Goal: Navigation & Orientation: Go to known website

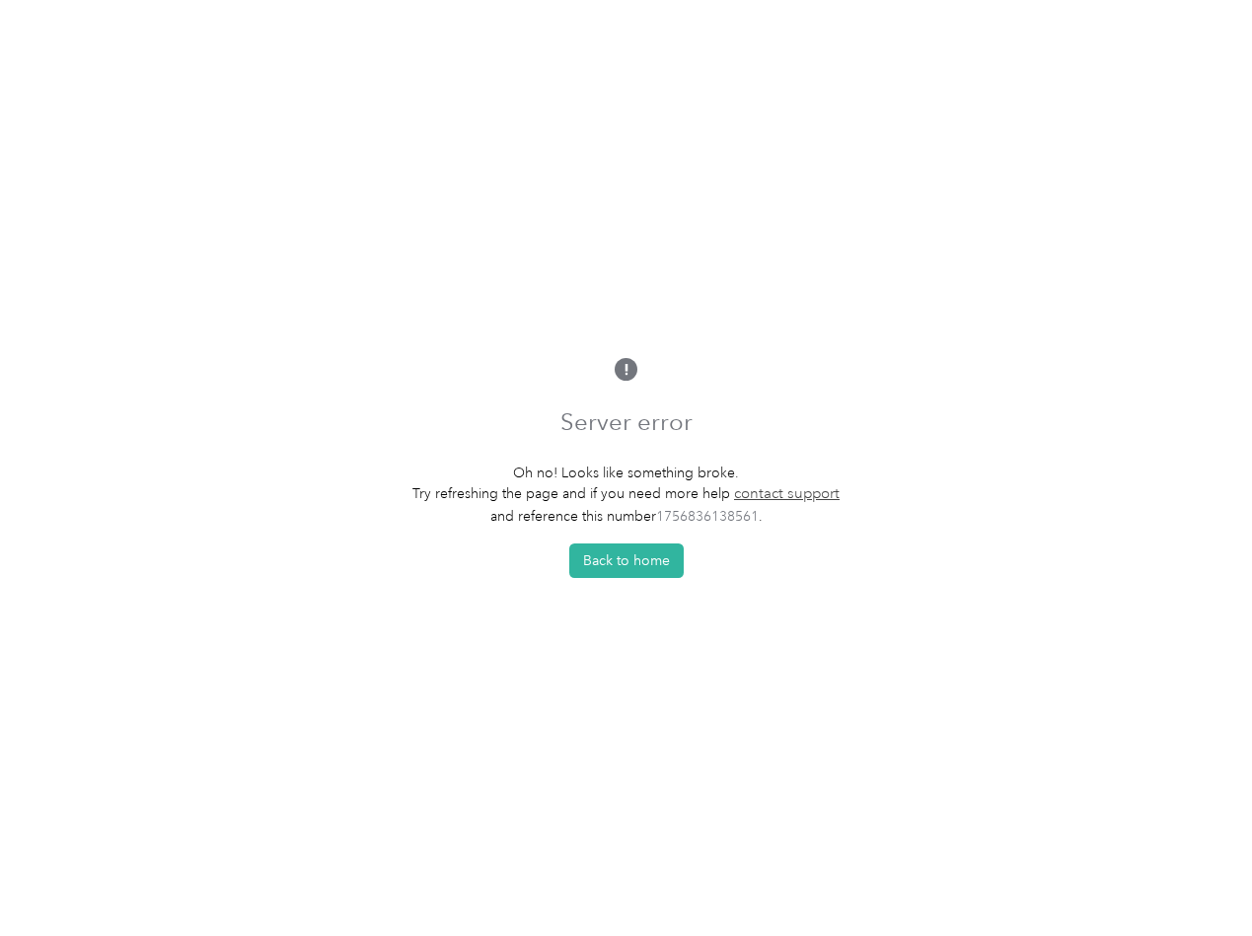
click at [625, 468] on p "Oh no! Looks like something broke." at bounding box center [625, 473] width 427 height 21
click at [631, 566] on button "Back to home" at bounding box center [626, 560] width 114 height 35
